Goal: Navigation & Orientation: Find specific page/section

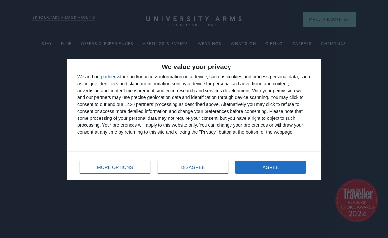
click at [274, 171] on button "AGREE" at bounding box center [270, 166] width 70 height 13
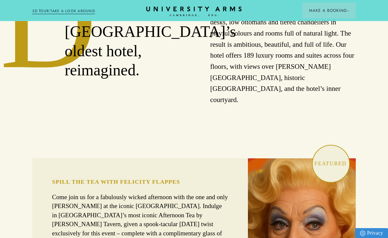
scroll to position [306, 0]
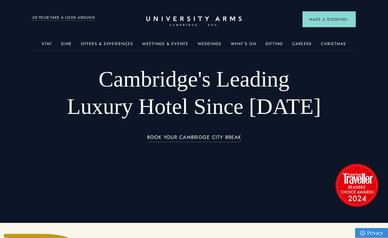
scroll to position [0, 0]
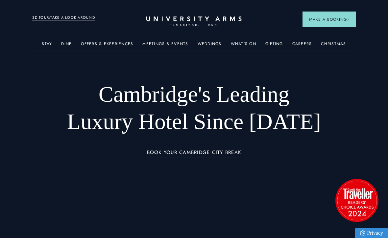
click at [121, 45] on link "Offers & Experiences" at bounding box center [107, 45] width 52 height 9
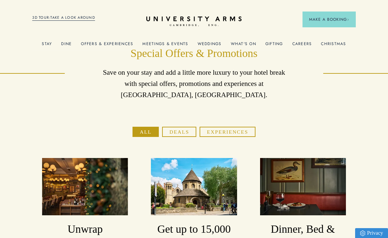
click at [242, 48] on link "What's On" at bounding box center [243, 45] width 25 height 9
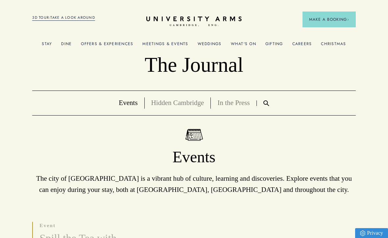
click at [84, 26] on header "Stay Suites Superior Rooms Classic Rooms Cosy Rooms Dine Restaurant Bar Afterno…" at bounding box center [194, 18] width 388 height 36
click at [81, 20] on link "3D TOUR:TAKE A LOOK AROUND" at bounding box center [63, 18] width 63 height 6
click at [63, 45] on link "Dine" at bounding box center [66, 45] width 11 height 9
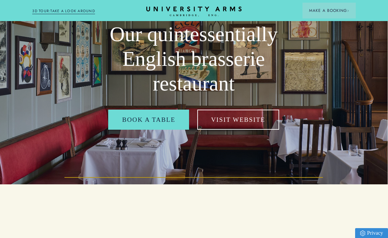
scroll to position [53, 0]
